Goal: Information Seeking & Learning: Learn about a topic

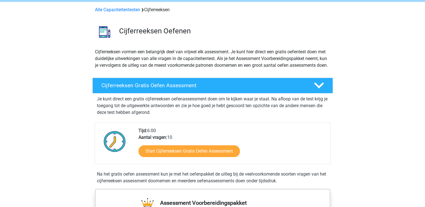
scroll to position [28, 0]
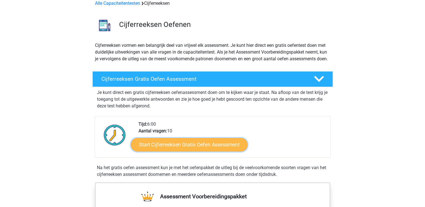
click at [204, 150] on link "Start Cijferreeksen Gratis Oefen Assessment" at bounding box center [189, 144] width 116 height 13
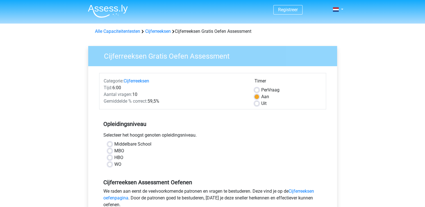
scroll to position [28, 0]
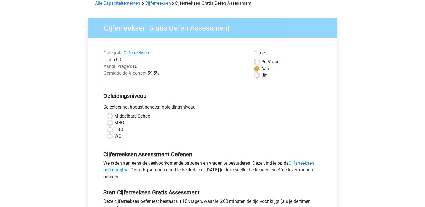
click at [116, 122] on label "MBO" at bounding box center [119, 123] width 10 height 7
click at [112, 122] on input "MBO" at bounding box center [109, 123] width 4 height 6
radio input "true"
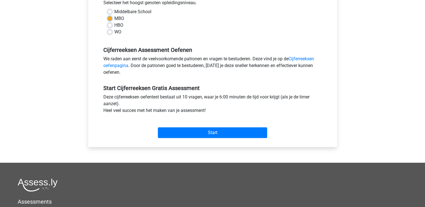
scroll to position [140, 0]
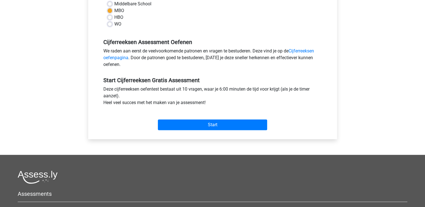
click at [166, 117] on div "Start" at bounding box center [212, 121] width 227 height 20
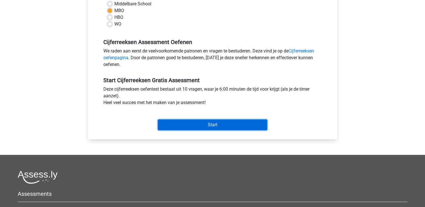
click at [215, 128] on input "Start" at bounding box center [212, 125] width 109 height 11
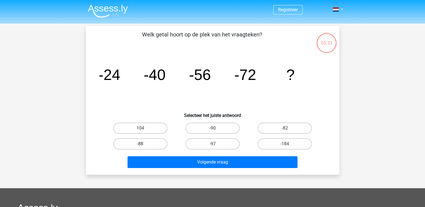
click at [152, 144] on label "-88" at bounding box center [140, 143] width 54 height 11
click at [144, 144] on input "-88" at bounding box center [142, 146] width 4 height 4
radio input "true"
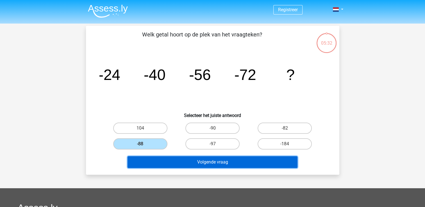
click at [187, 161] on button "Volgende vraag" at bounding box center [212, 162] width 170 height 12
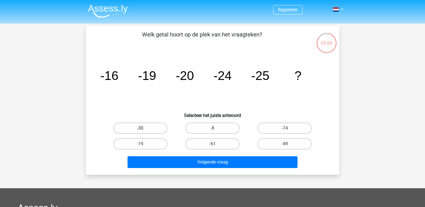
click at [137, 128] on label "-30" at bounding box center [140, 128] width 54 height 11
click at [140, 128] on input "-30" at bounding box center [142, 130] width 4 height 4
radio input "true"
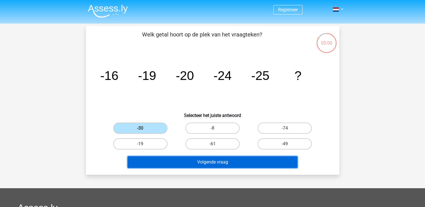
click at [186, 157] on button "Volgende vraag" at bounding box center [212, 162] width 170 height 12
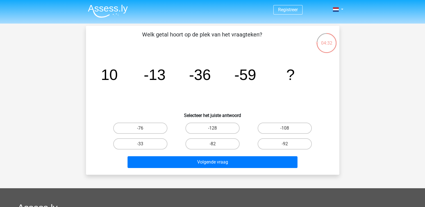
click at [194, 154] on div "Volgende vraag" at bounding box center [212, 161] width 235 height 19
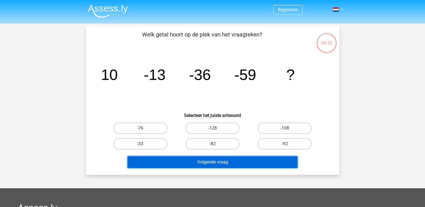
click at [197, 156] on button "Volgende vraag" at bounding box center [212, 162] width 170 height 12
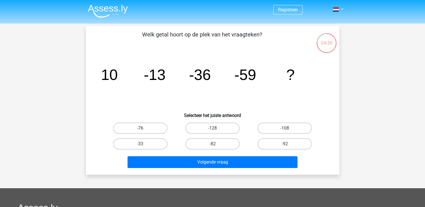
click at [162, 128] on label "-76" at bounding box center [140, 128] width 54 height 11
click at [144, 128] on input "-76" at bounding box center [142, 130] width 4 height 4
radio input "true"
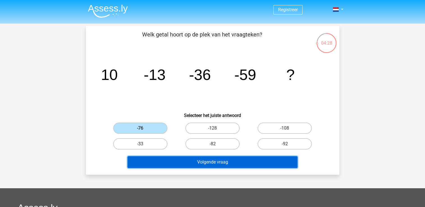
click at [191, 159] on button "Volgende vraag" at bounding box center [212, 162] width 170 height 12
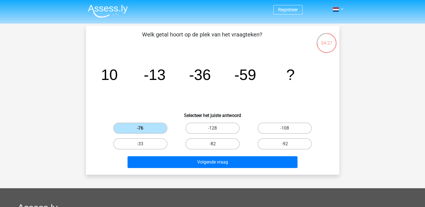
click at [139, 127] on label "-76" at bounding box center [140, 128] width 54 height 11
click at [140, 128] on input "-76" at bounding box center [142, 130] width 4 height 4
click at [196, 155] on div "Volgende vraag" at bounding box center [212, 161] width 235 height 19
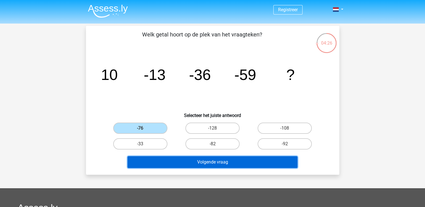
click at [196, 158] on button "Volgende vraag" at bounding box center [212, 162] width 170 height 12
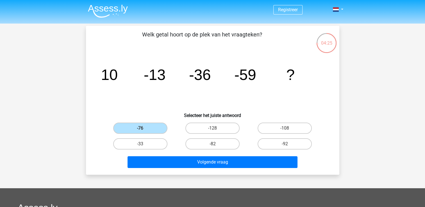
click at [140, 128] on input "-76" at bounding box center [142, 130] width 4 height 4
click at [203, 132] on label "-128" at bounding box center [212, 128] width 54 height 11
click at [212, 132] on input "-128" at bounding box center [214, 130] width 4 height 4
radio input "true"
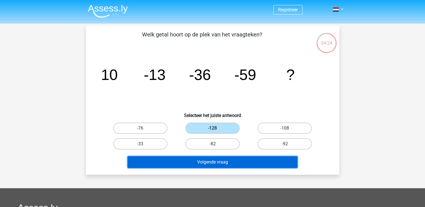
click at [213, 159] on button "Volgende vraag" at bounding box center [212, 162] width 170 height 12
